Goal: Task Accomplishment & Management: Use online tool/utility

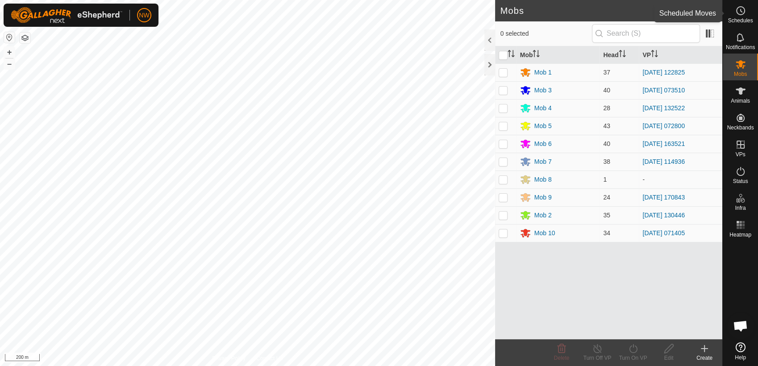
click at [747, 6] on es-schedule-vp-svg-icon at bounding box center [741, 11] width 16 height 14
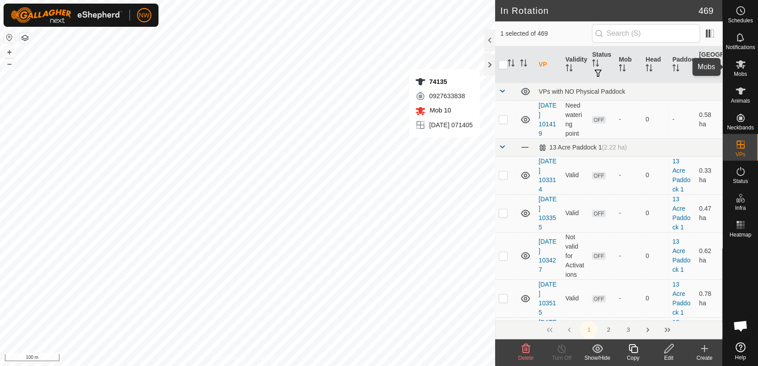
click at [743, 66] on icon at bounding box center [741, 64] width 10 height 8
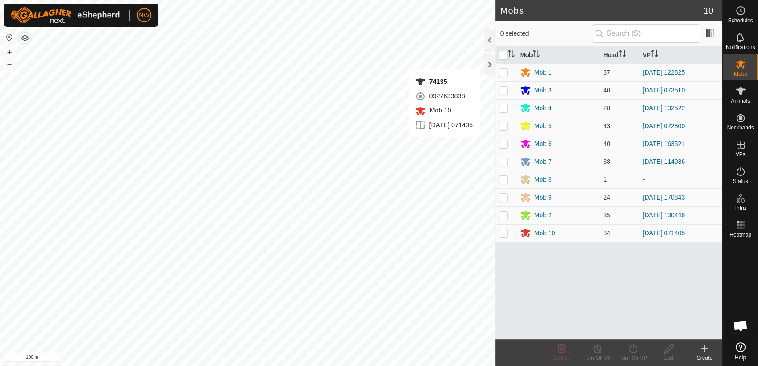
click at [503, 127] on p-checkbox at bounding box center [503, 125] width 9 height 7
checkbox input "true"
click at [600, 350] on icon at bounding box center [597, 348] width 11 height 11
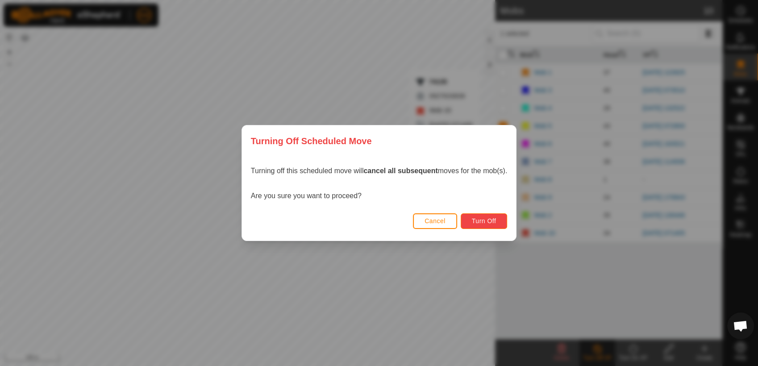
click at [488, 219] on span "Turn Off" at bounding box center [484, 220] width 25 height 7
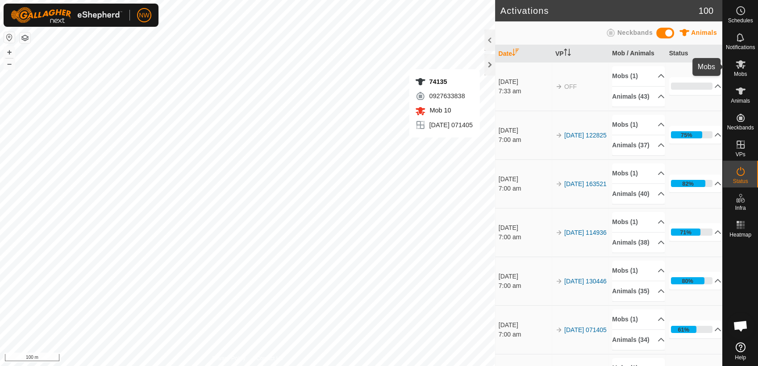
click at [747, 69] on es-mob-svg-icon at bounding box center [741, 64] width 16 height 14
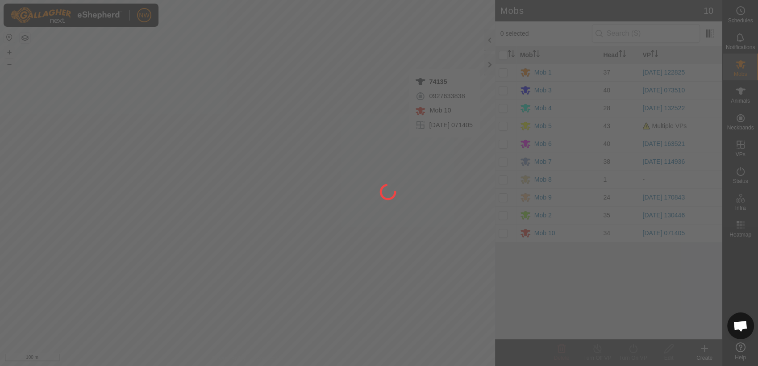
click at [505, 125] on div at bounding box center [379, 183] width 758 height 366
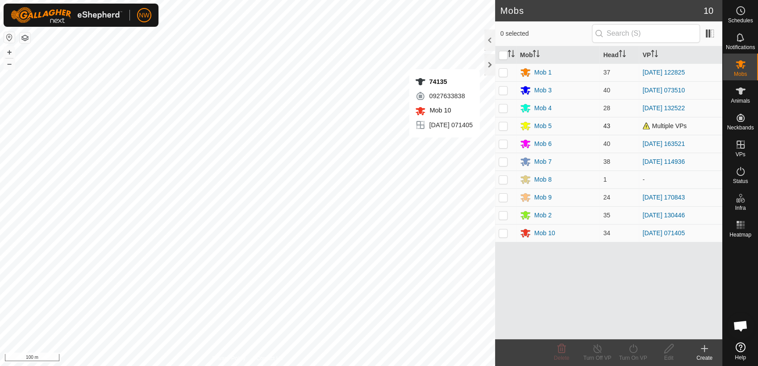
click at [505, 126] on p-checkbox at bounding box center [503, 125] width 9 height 7
checkbox input "true"
click at [636, 349] on icon at bounding box center [633, 348] width 11 height 11
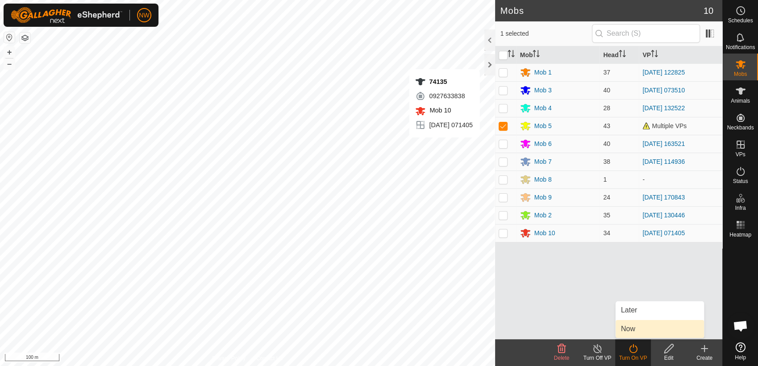
click at [639, 327] on link "Now" at bounding box center [660, 329] width 88 height 18
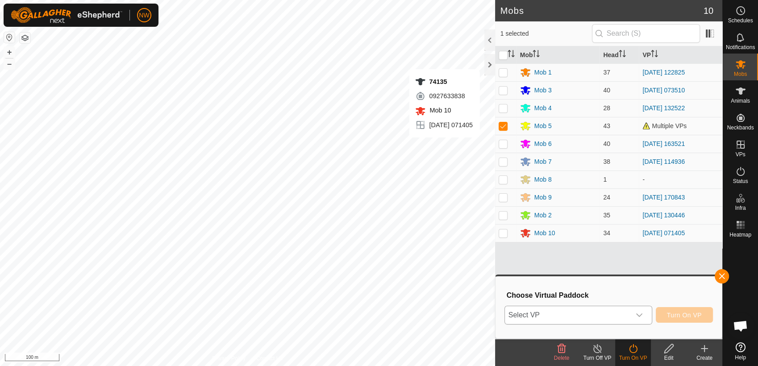
click at [645, 316] on div "dropdown trigger" at bounding box center [639, 315] width 18 height 18
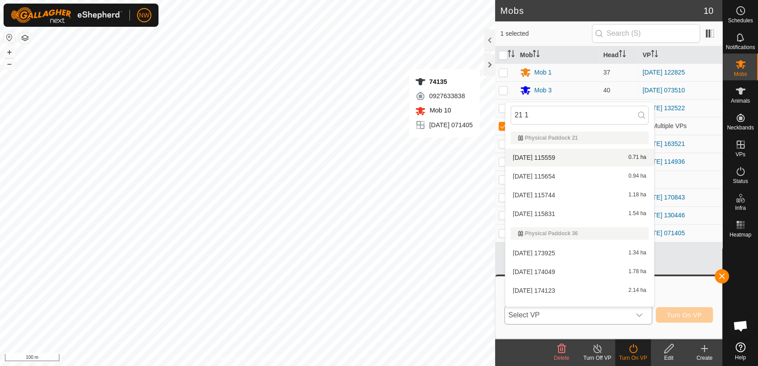
type input "21 1"
click at [549, 155] on li "[DATE] 115559 0.71 ha" at bounding box center [579, 158] width 149 height 18
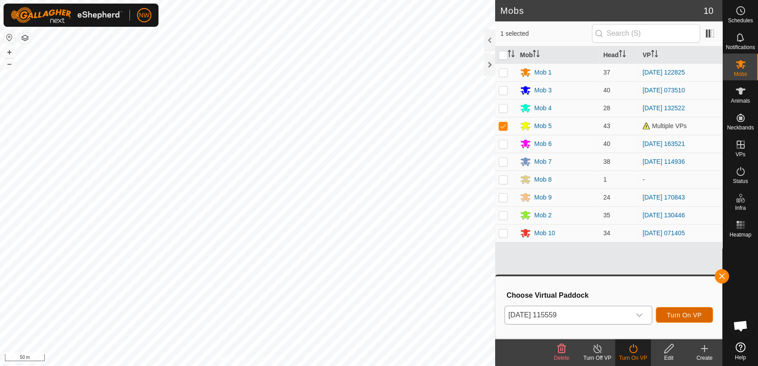
click at [695, 314] on span "Turn On VP" at bounding box center [684, 315] width 35 height 7
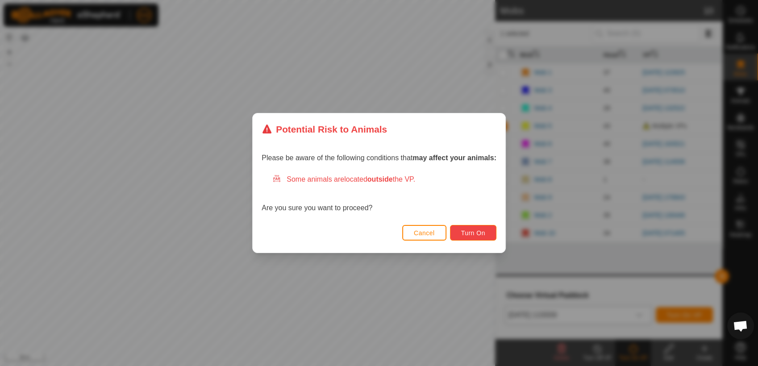
click at [475, 230] on span "Turn On" at bounding box center [473, 233] width 24 height 7
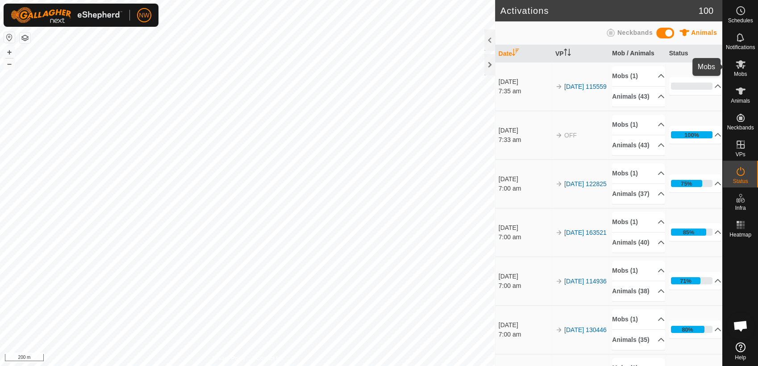
click at [745, 65] on icon at bounding box center [740, 64] width 11 height 11
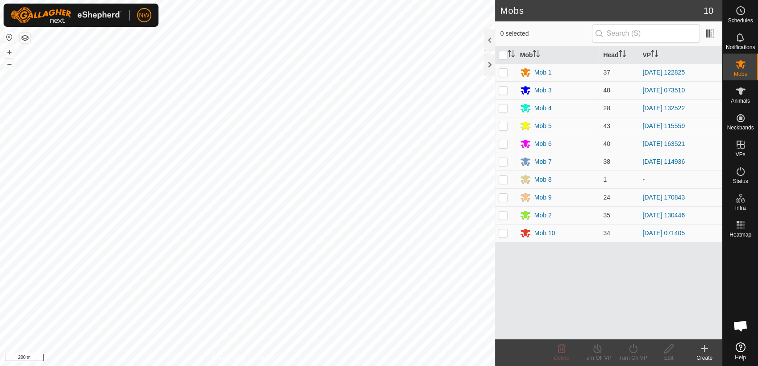
click at [502, 88] on p-checkbox at bounding box center [503, 90] width 9 height 7
checkbox input "true"
click at [635, 347] on icon at bounding box center [633, 348] width 11 height 11
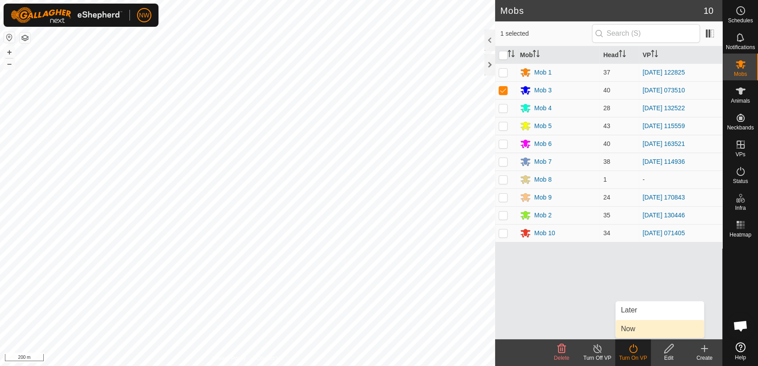
click at [635, 327] on link "Now" at bounding box center [660, 329] width 88 height 18
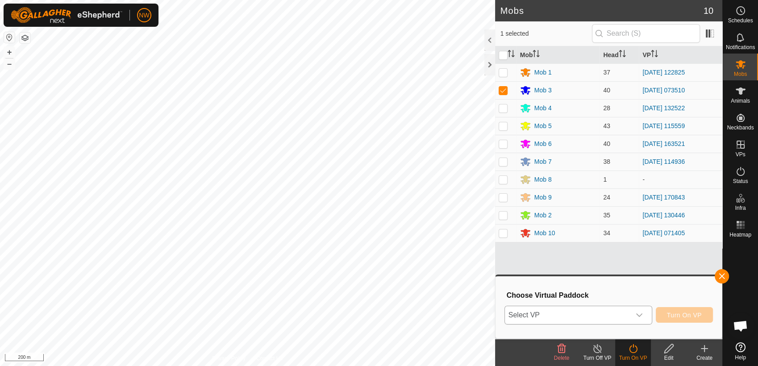
click at [642, 313] on icon "dropdown trigger" at bounding box center [639, 315] width 7 height 7
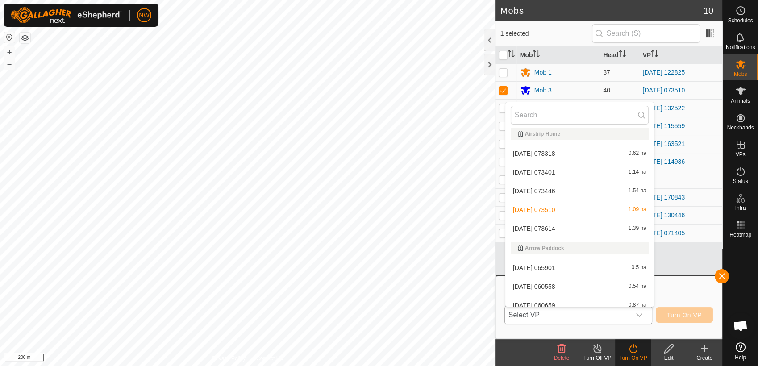
scroll to position [497, 0]
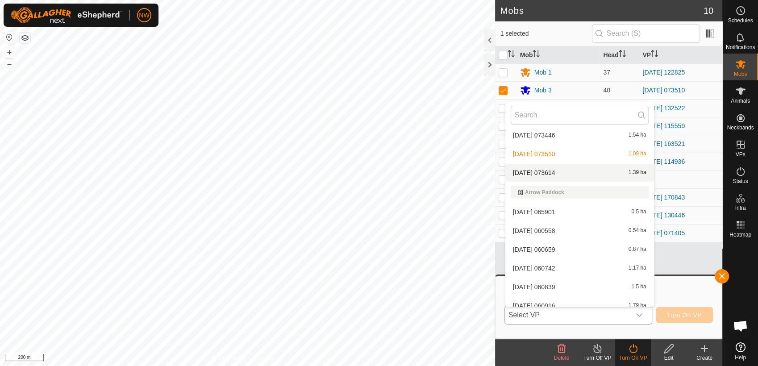
click at [553, 171] on li "[DATE] 073614 1.39 ha" at bounding box center [579, 173] width 149 height 18
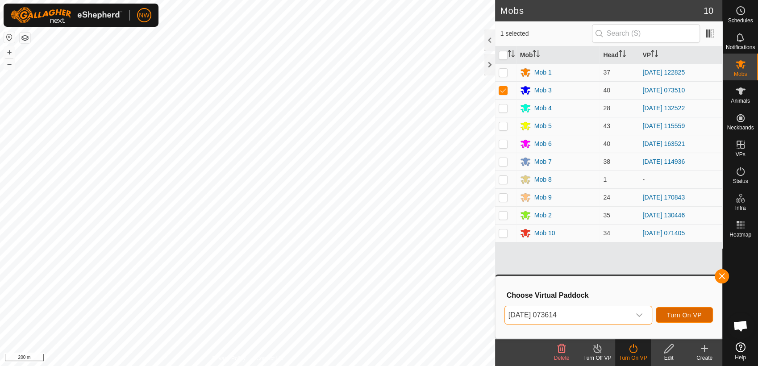
click at [672, 313] on span "Turn On VP" at bounding box center [684, 315] width 35 height 7
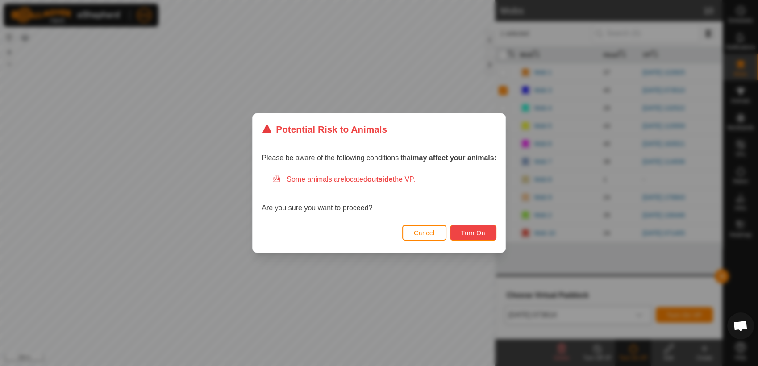
click at [461, 228] on button "Turn On" at bounding box center [473, 233] width 46 height 16
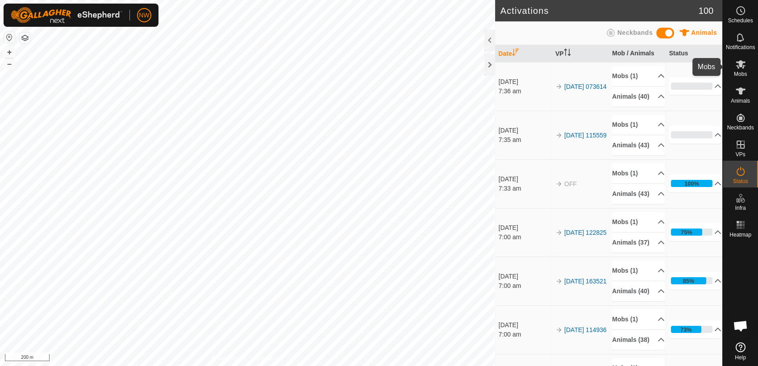
click at [739, 64] on icon at bounding box center [740, 64] width 11 height 11
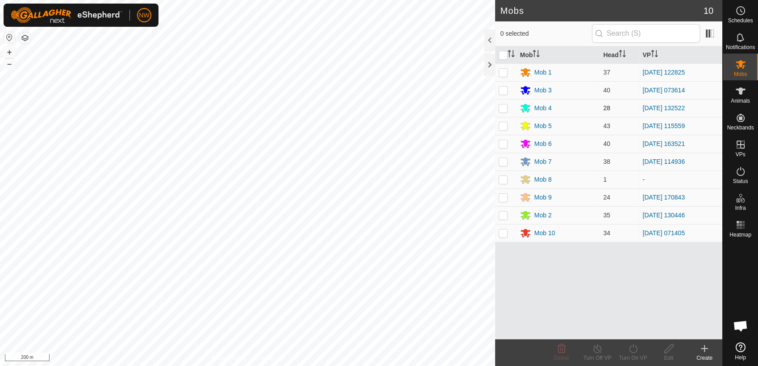
click at [504, 108] on p-checkbox at bounding box center [503, 107] width 9 height 7
checkbox input "true"
click at [633, 350] on icon at bounding box center [633, 348] width 11 height 11
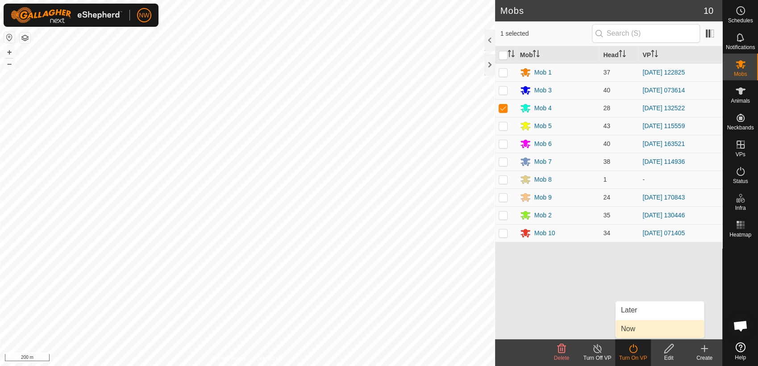
click at [635, 330] on link "Now" at bounding box center [660, 329] width 88 height 18
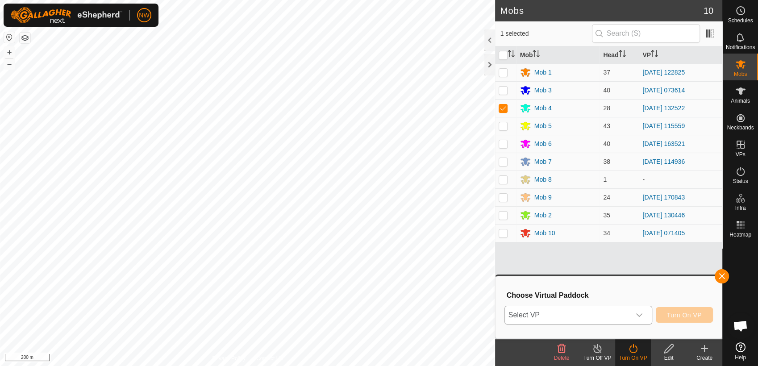
click at [641, 314] on icon "dropdown trigger" at bounding box center [639, 315] width 7 height 7
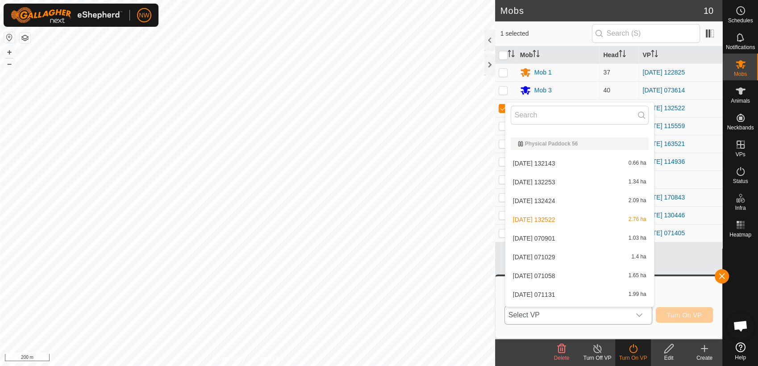
scroll to position [6703, 0]
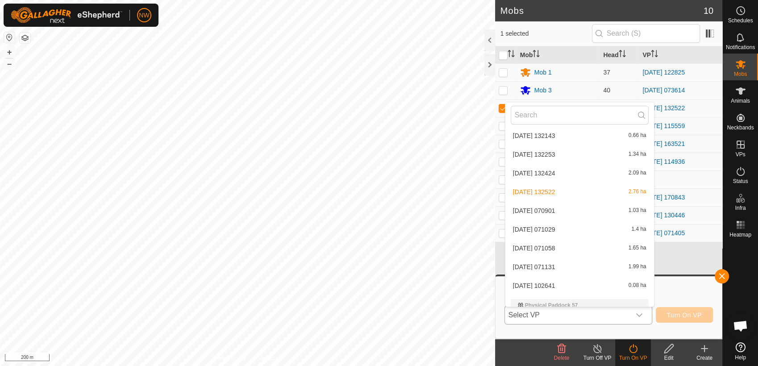
click at [543, 208] on li "[DATE] [DATE] 1.03 ha" at bounding box center [579, 211] width 149 height 18
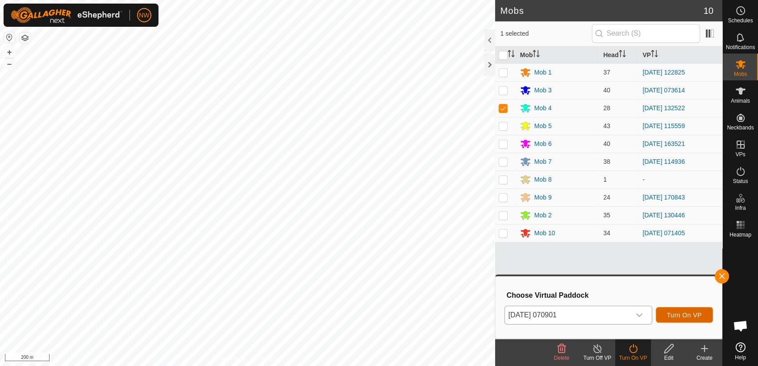
click at [678, 314] on span "Turn On VP" at bounding box center [684, 315] width 35 height 7
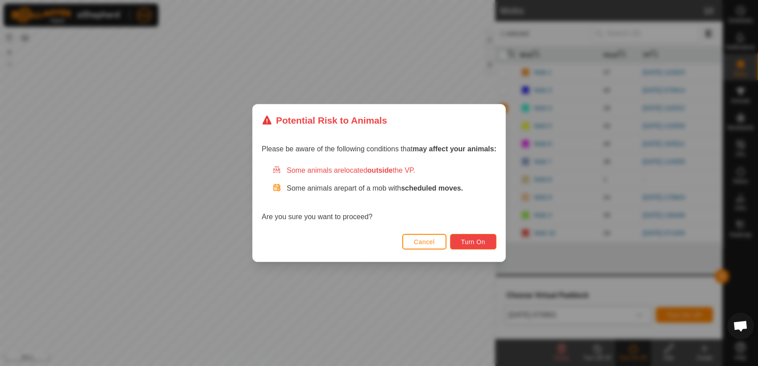
click at [457, 239] on button "Turn On" at bounding box center [473, 242] width 46 height 16
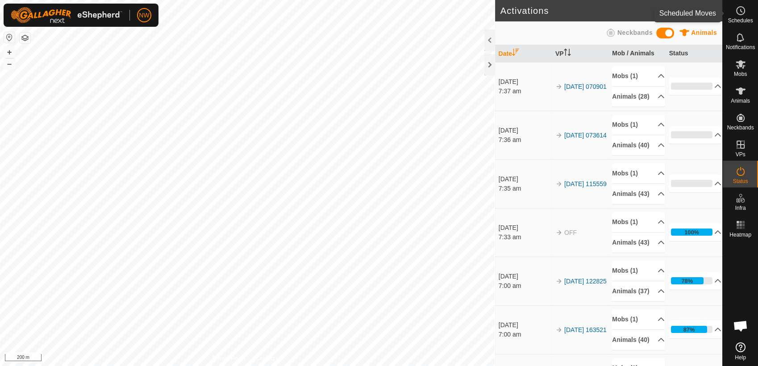
click at [743, 11] on icon at bounding box center [740, 10] width 11 height 11
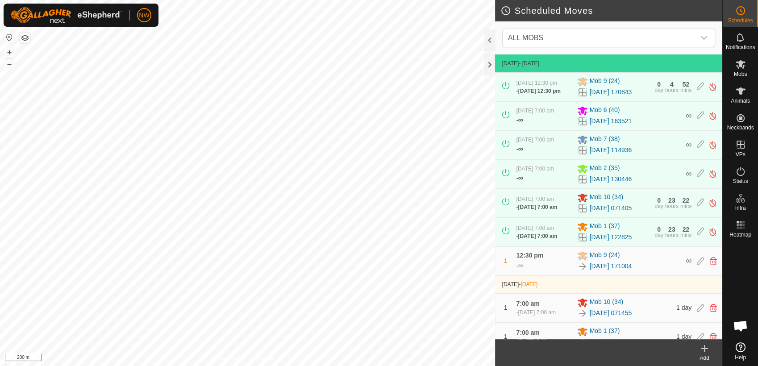
click at [704, 349] on icon at bounding box center [704, 349] width 6 height 0
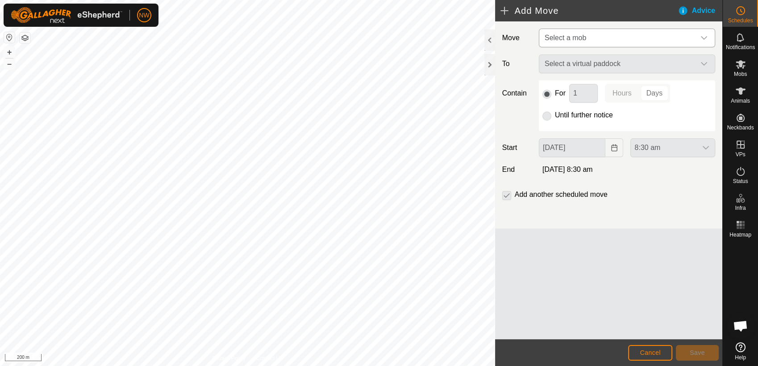
click at [706, 36] on icon "dropdown trigger" at bounding box center [704, 37] width 7 height 7
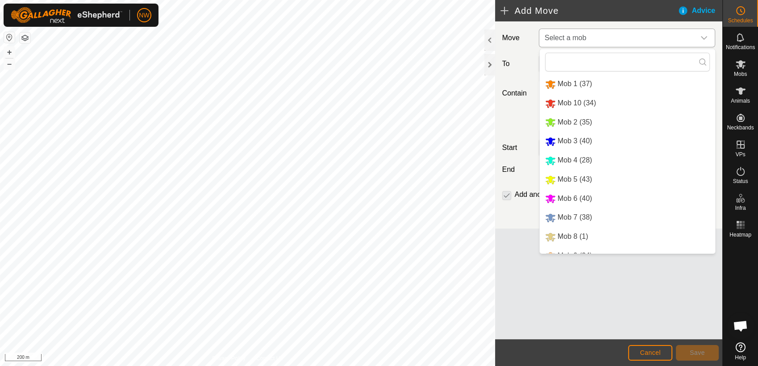
click at [563, 175] on li "Mob 5 (43)" at bounding box center [627, 180] width 175 height 18
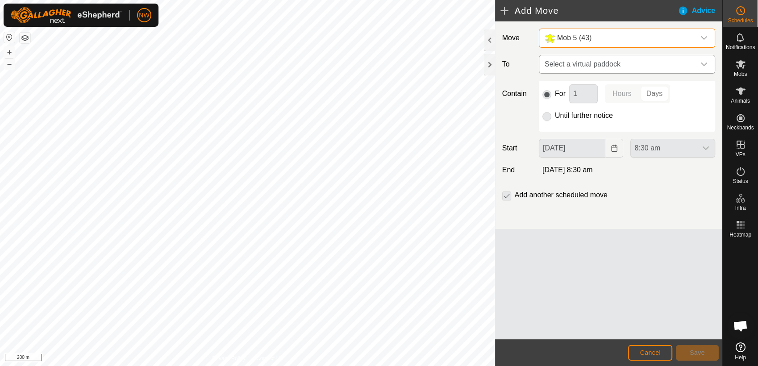
click at [707, 61] on icon "dropdown trigger" at bounding box center [704, 64] width 7 height 7
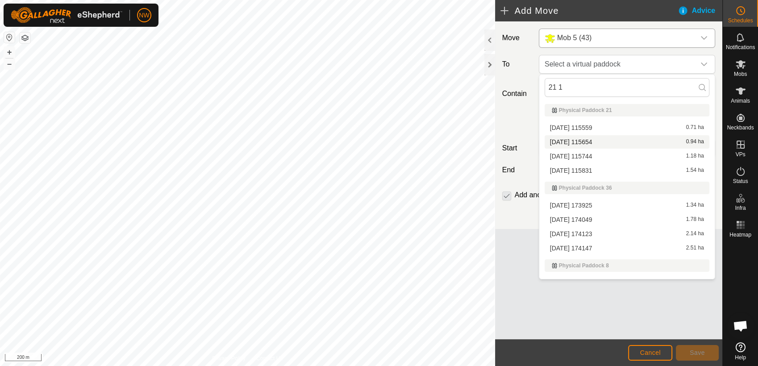
type input "21 1"
click at [588, 138] on li "[DATE] 115654 0.94 ha" at bounding box center [627, 141] width 165 height 13
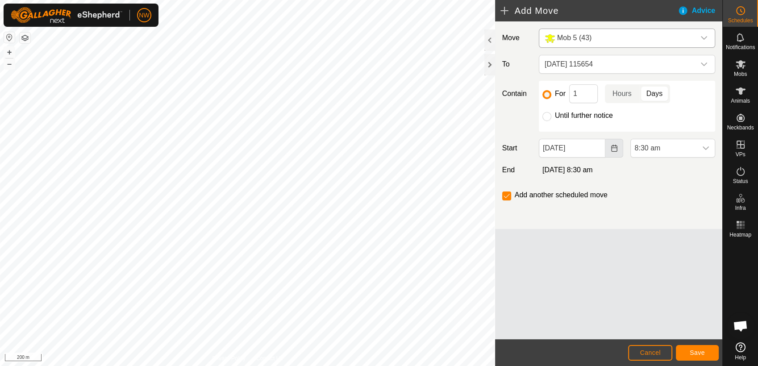
click at [615, 145] on icon "Choose Date" at bounding box center [614, 148] width 6 height 7
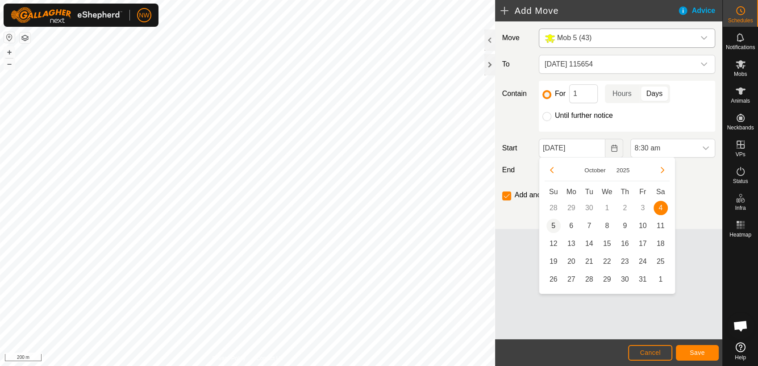
click at [553, 222] on span "5" at bounding box center [554, 226] width 14 height 14
type input "[DATE]"
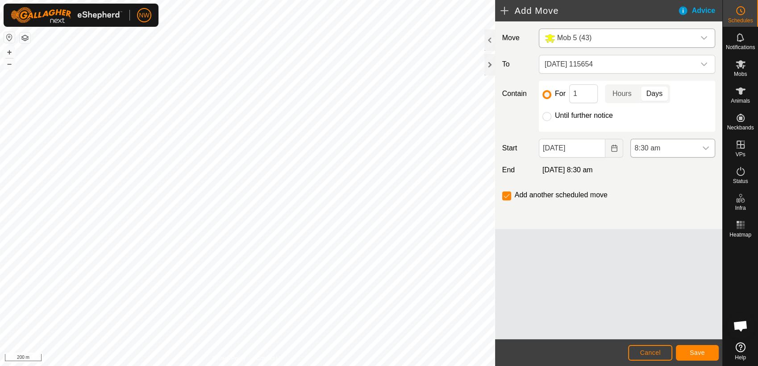
click at [707, 148] on icon "dropdown trigger" at bounding box center [706, 148] width 6 height 4
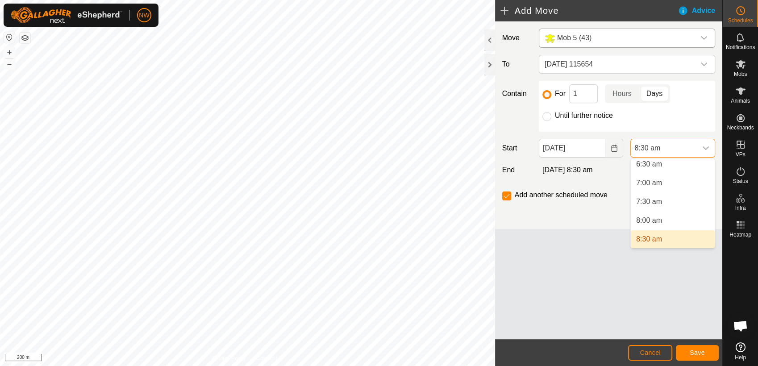
scroll to position [243, 0]
click at [651, 182] on li "7:00 am" at bounding box center [673, 187] width 84 height 18
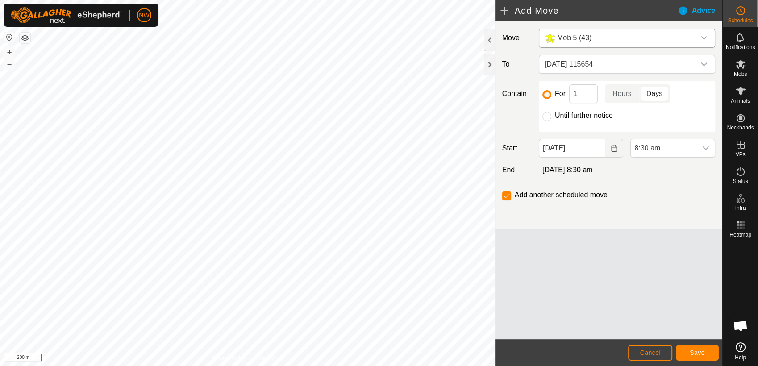
scroll to position [247, 0]
click at [697, 351] on span "Save" at bounding box center [697, 352] width 15 height 7
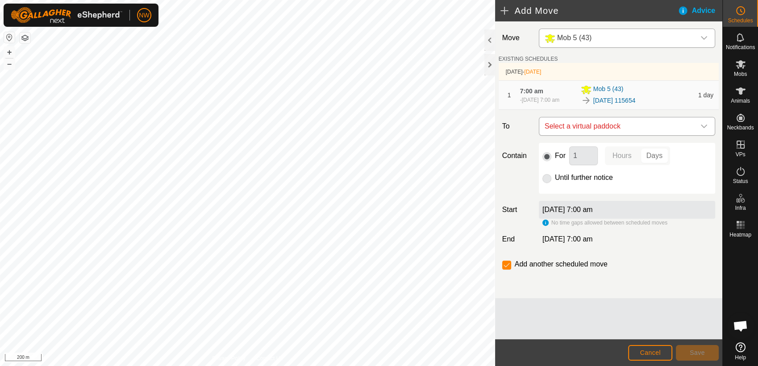
click at [704, 125] on icon "dropdown trigger" at bounding box center [704, 126] width 7 height 7
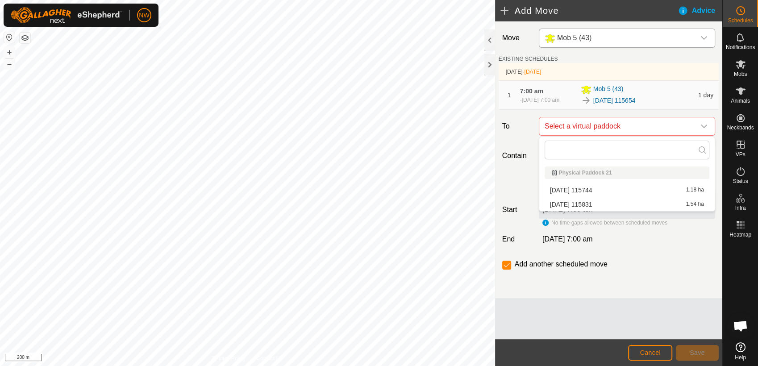
click at [599, 187] on li "[DATE] 115744 1.18 ha" at bounding box center [627, 190] width 165 height 13
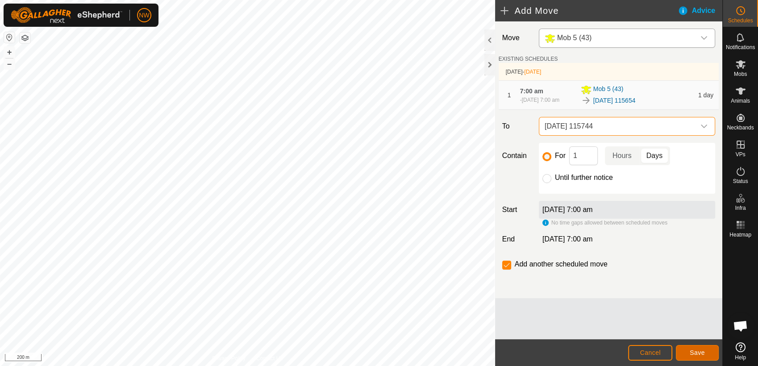
click at [697, 351] on span "Save" at bounding box center [697, 352] width 15 height 7
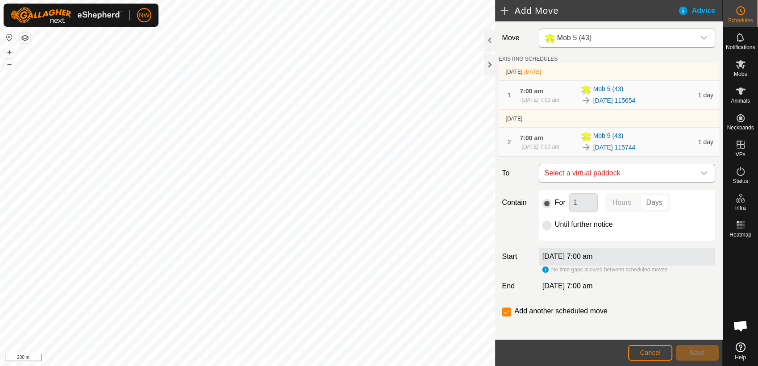
click at [701, 173] on icon "dropdown trigger" at bounding box center [704, 173] width 6 height 4
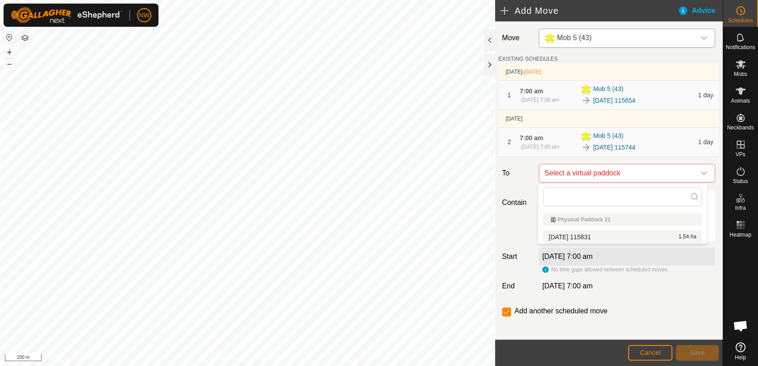
click at [603, 234] on li "[DATE] 115831 1.54 ha" at bounding box center [622, 236] width 159 height 13
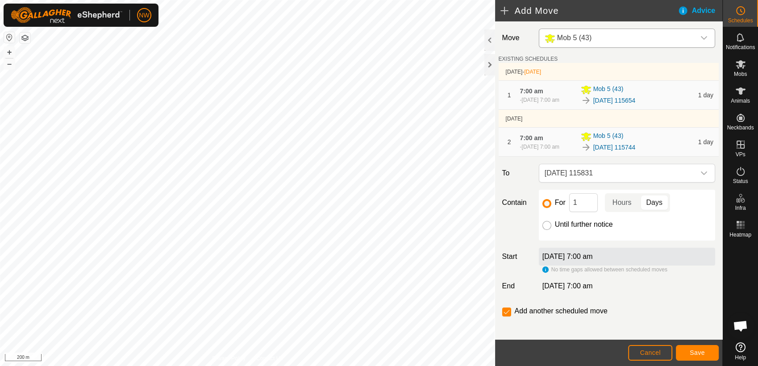
click at [546, 225] on input "Until further notice" at bounding box center [547, 225] width 9 height 9
radio input "true"
checkbox input "false"
click at [693, 353] on span "Save" at bounding box center [697, 352] width 15 height 7
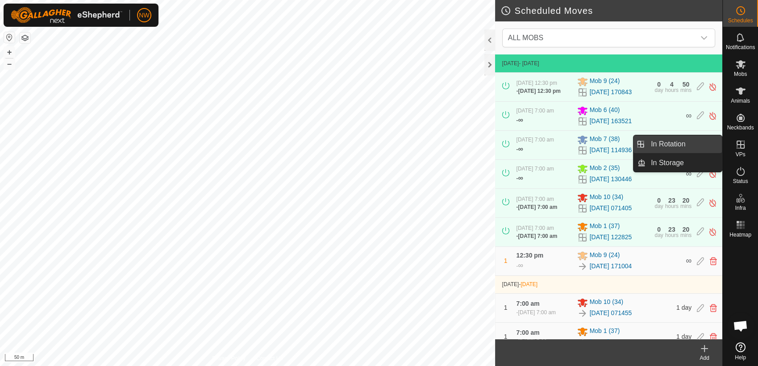
click at [681, 142] on link "In Rotation" at bounding box center [684, 144] width 76 height 18
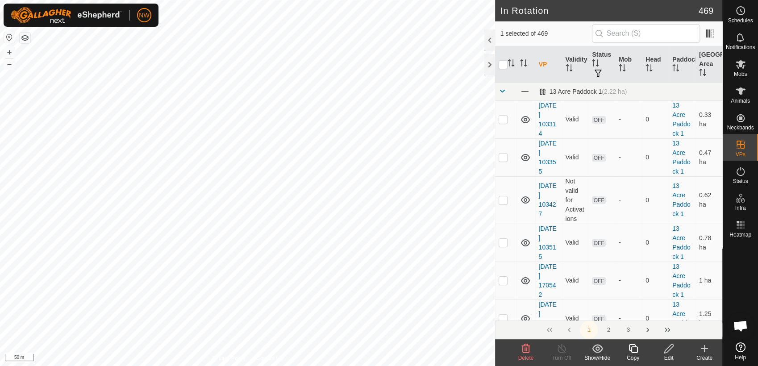
click at [527, 348] on icon at bounding box center [526, 348] width 8 height 9
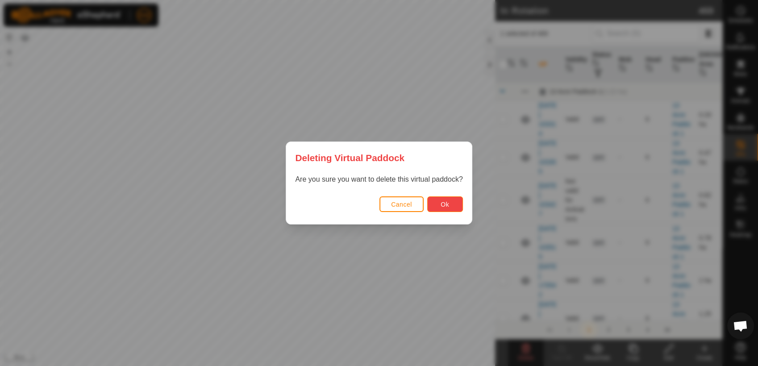
click at [441, 203] on span "Ok" at bounding box center [445, 204] width 8 height 7
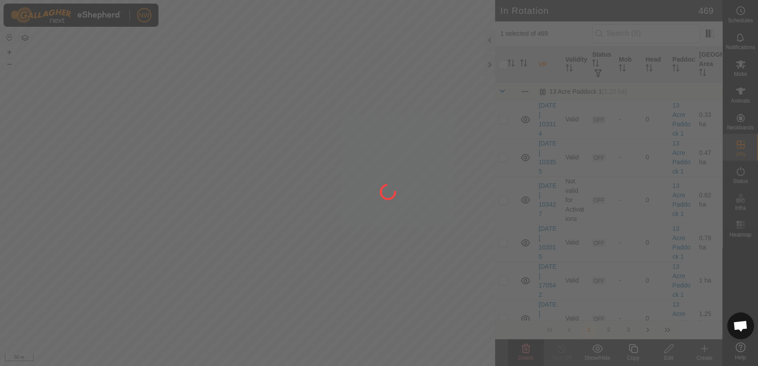
checkbox input "false"
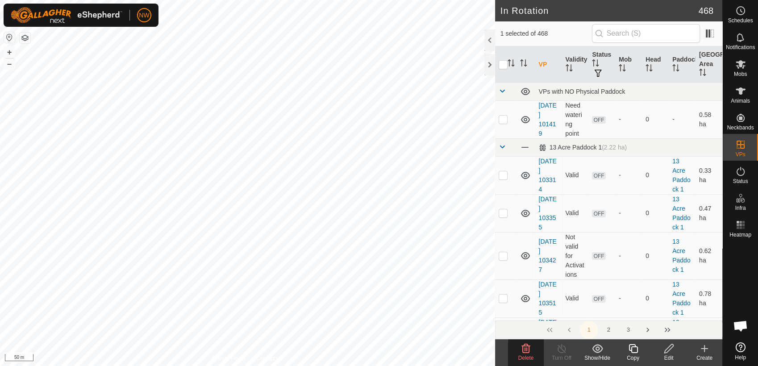
click at [526, 348] on icon at bounding box center [526, 348] width 11 height 11
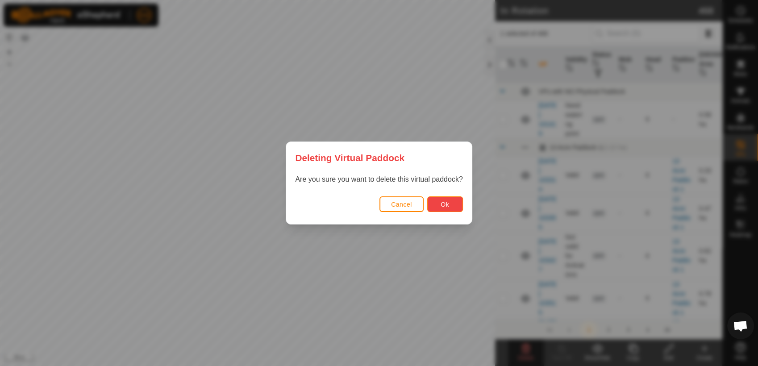
click at [437, 205] on button "Ok" at bounding box center [445, 204] width 36 height 16
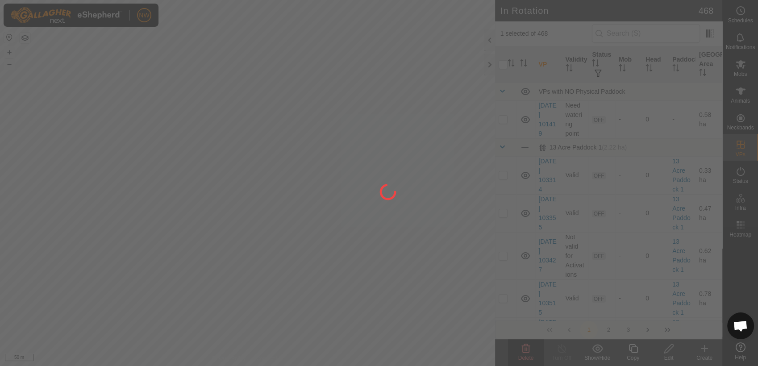
checkbox input "false"
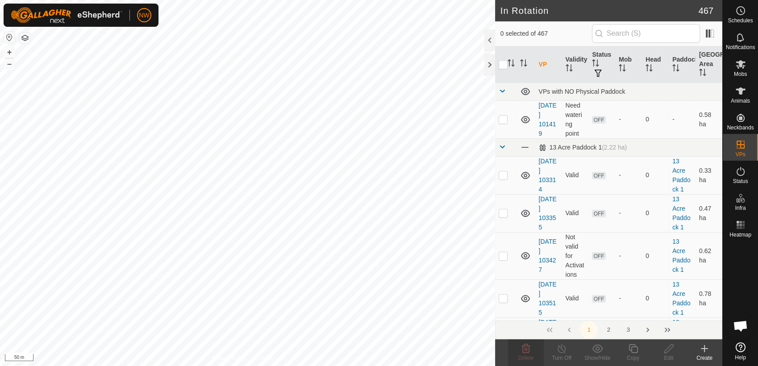
checkbox input "true"
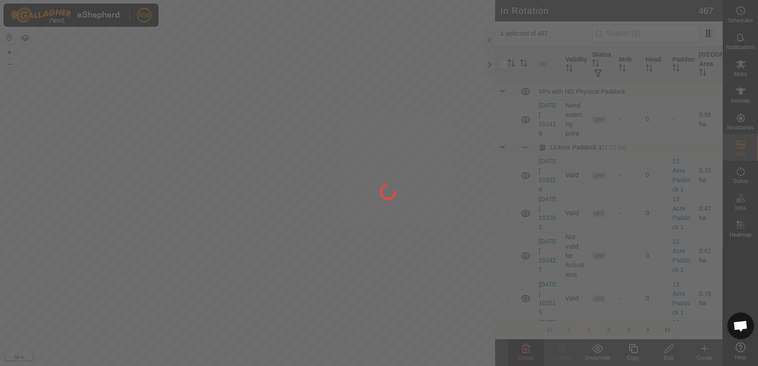
click at [525, 348] on div at bounding box center [379, 183] width 758 height 366
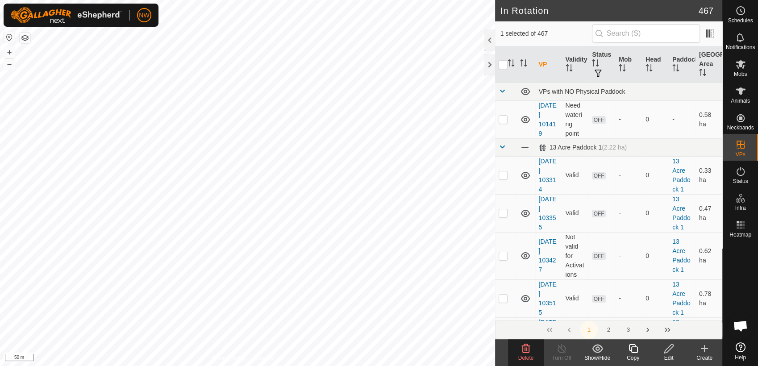
click at [527, 351] on icon at bounding box center [526, 348] width 11 height 11
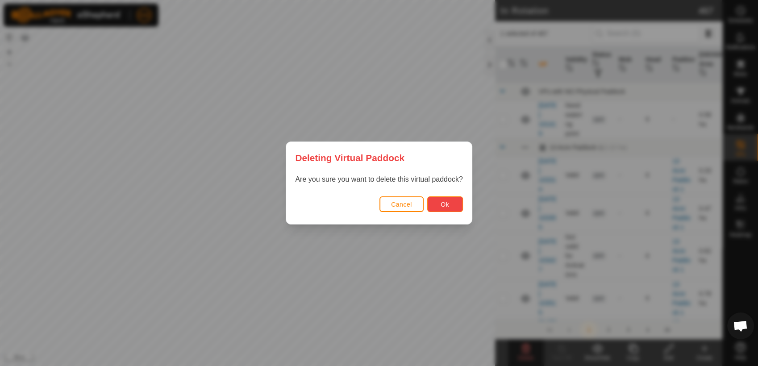
click at [449, 200] on button "Ok" at bounding box center [445, 204] width 36 height 16
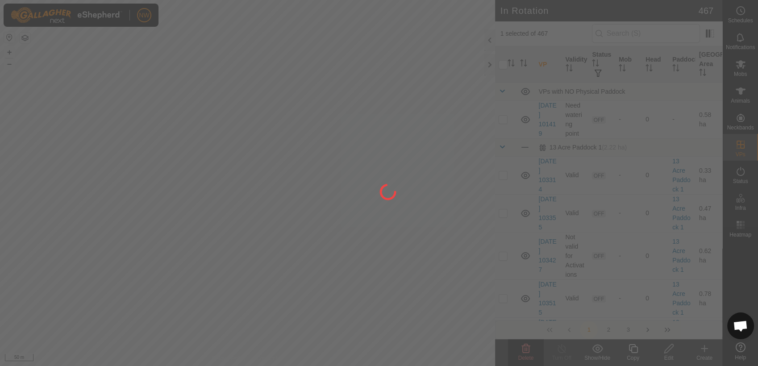
checkbox input "false"
click at [111, 177] on div at bounding box center [379, 183] width 758 height 366
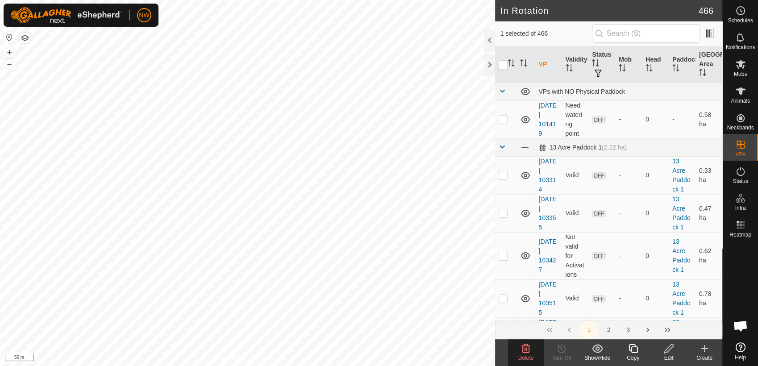
click at [525, 351] on icon at bounding box center [526, 348] width 8 height 9
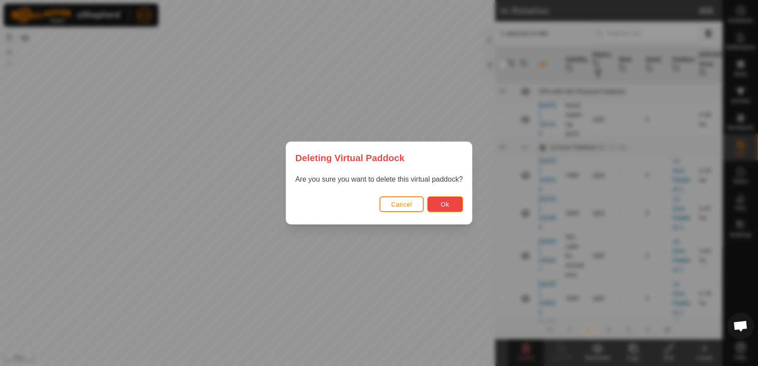
click at [442, 205] on span "Ok" at bounding box center [445, 204] width 8 height 7
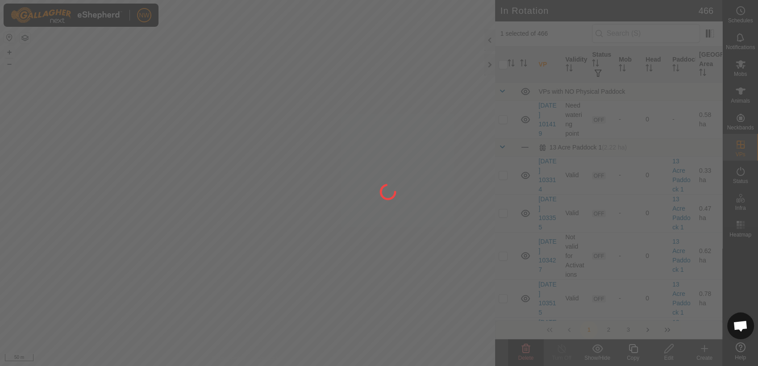
checkbox input "false"
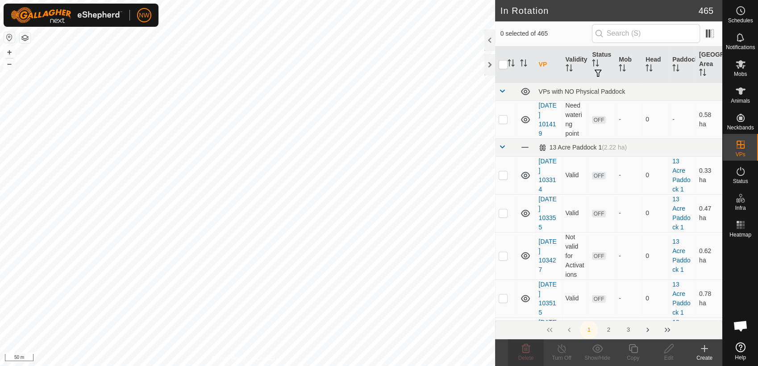
click at [705, 348] on icon at bounding box center [705, 349] width 0 height 6
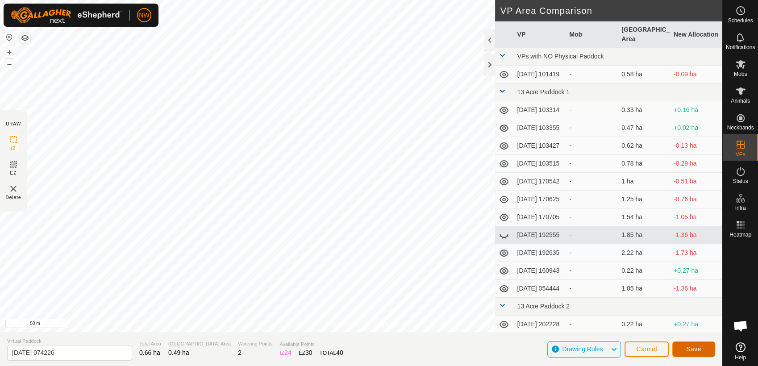
click at [697, 349] on span "Save" at bounding box center [693, 349] width 15 height 7
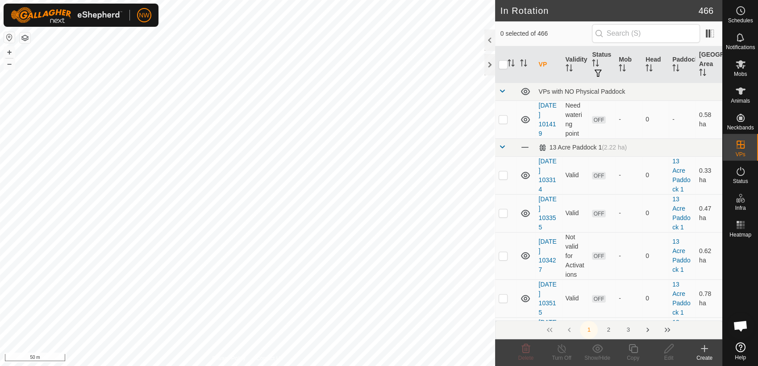
checkbox input "true"
click at [634, 350] on icon at bounding box center [633, 348] width 11 height 11
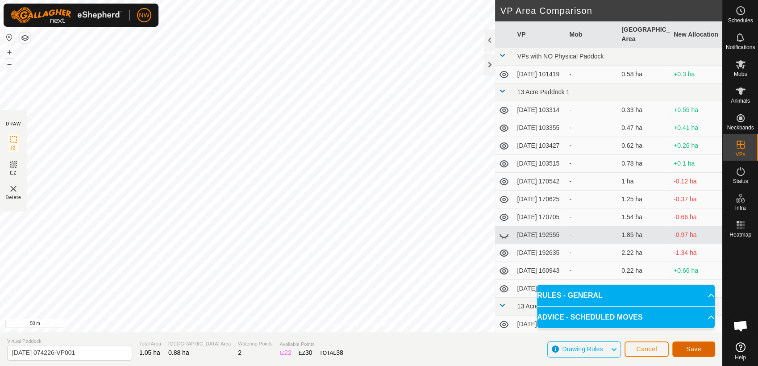
click at [702, 348] on button "Save" at bounding box center [693, 350] width 43 height 16
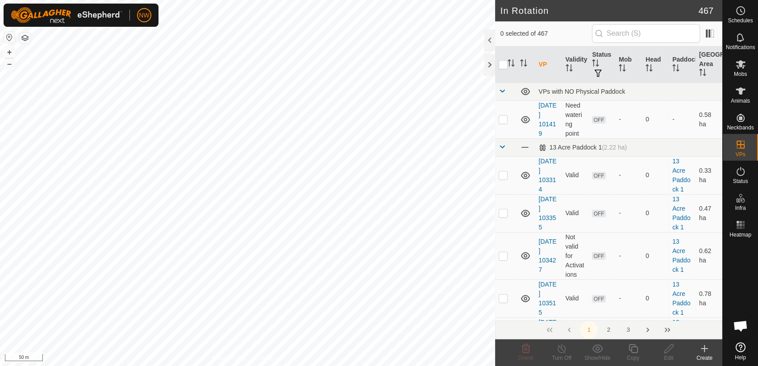
checkbox input "true"
click at [633, 350] on icon at bounding box center [633, 348] width 11 height 11
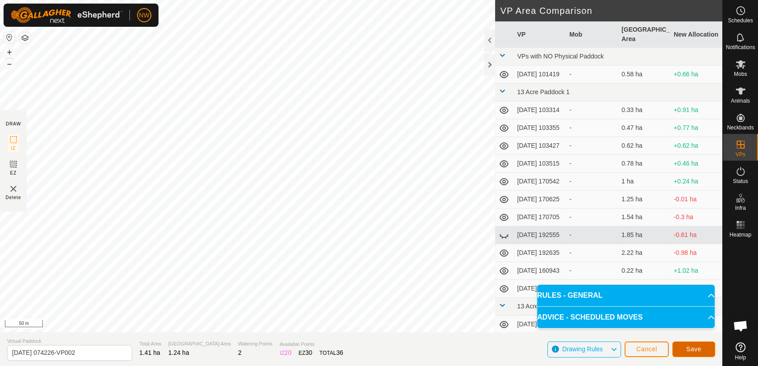
click at [691, 348] on span "Save" at bounding box center [693, 349] width 15 height 7
